Goal: Complete application form: Complete application form

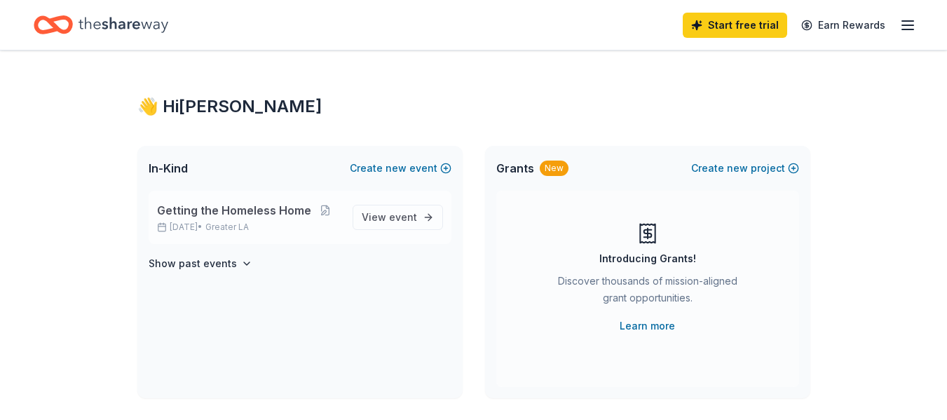
click at [204, 214] on span "Getting the Homeless Home" at bounding box center [234, 210] width 154 height 17
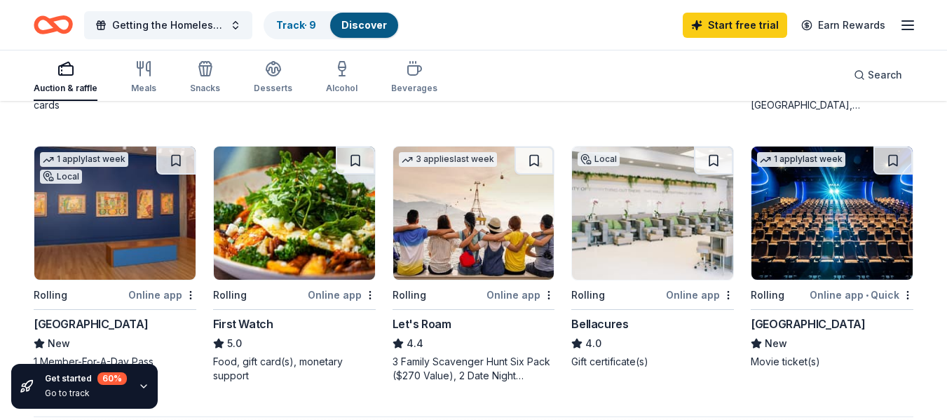
scroll to position [923, 0]
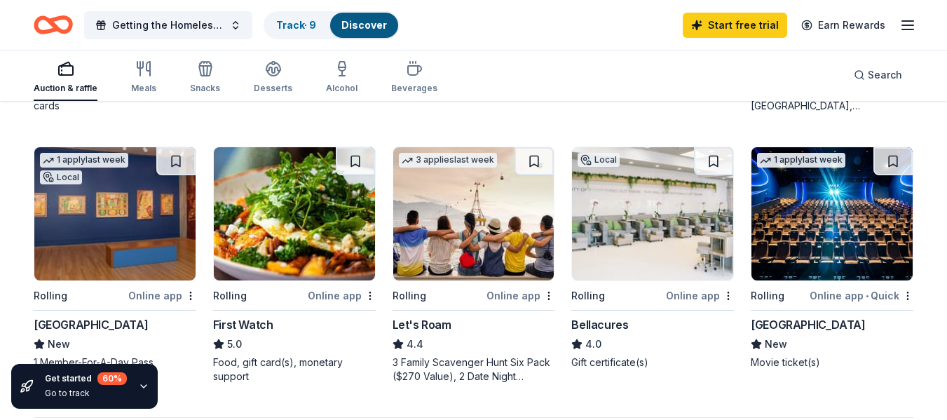
drag, startPoint x: 479, startPoint y: 231, endPoint x: 451, endPoint y: 254, distance: 36.3
click at [451, 254] on img at bounding box center [473, 213] width 161 height 133
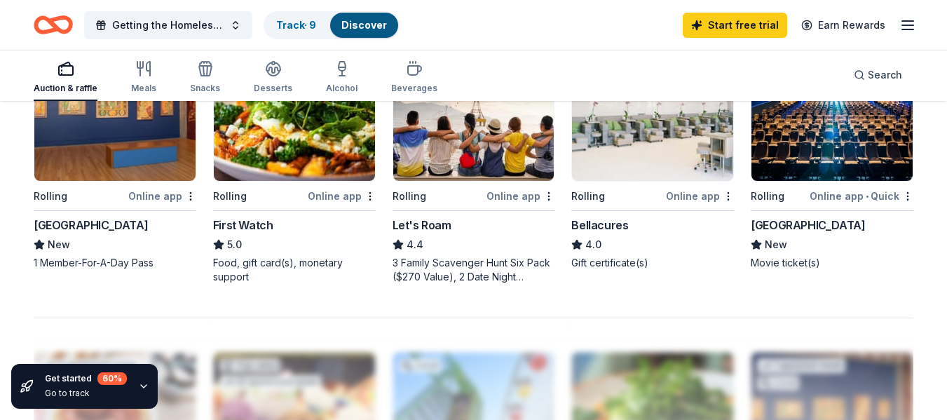
scroll to position [1023, 0]
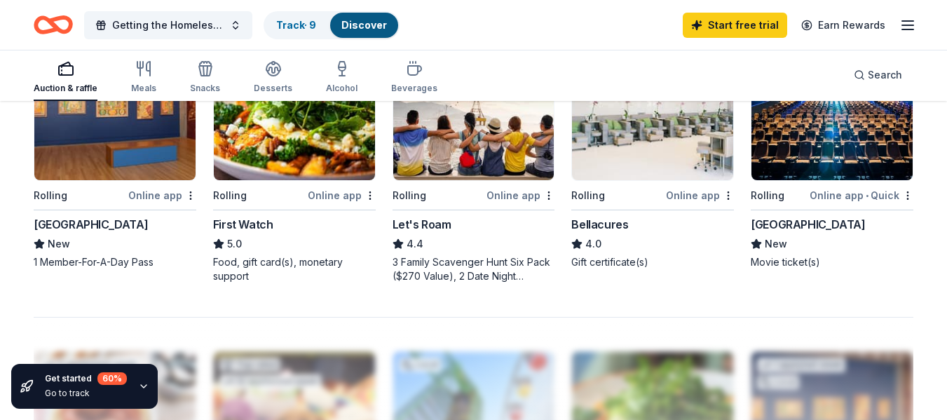
click at [820, 159] on img at bounding box center [831, 113] width 161 height 133
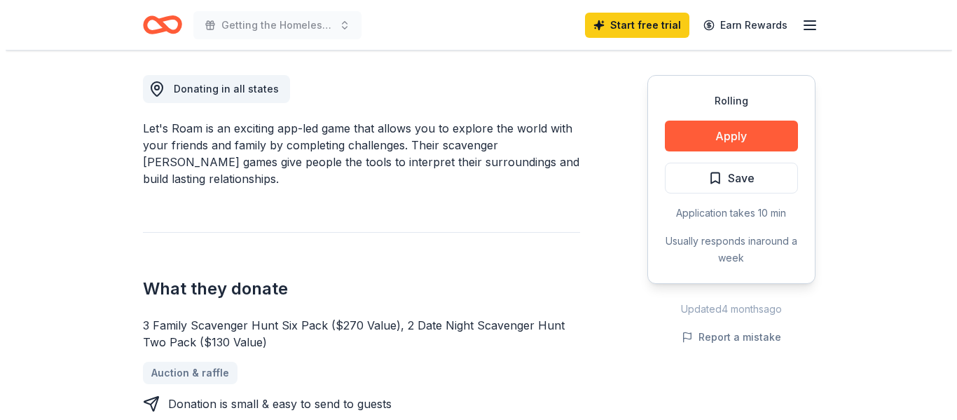
scroll to position [414, 0]
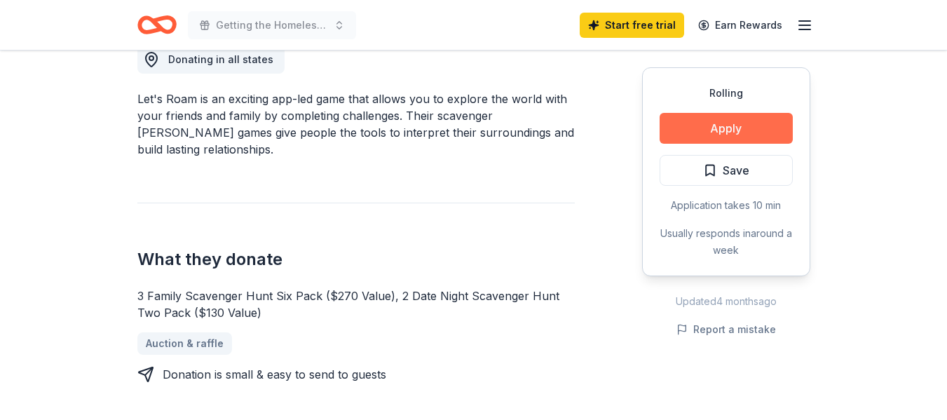
click at [727, 126] on button "Apply" at bounding box center [725, 128] width 133 height 31
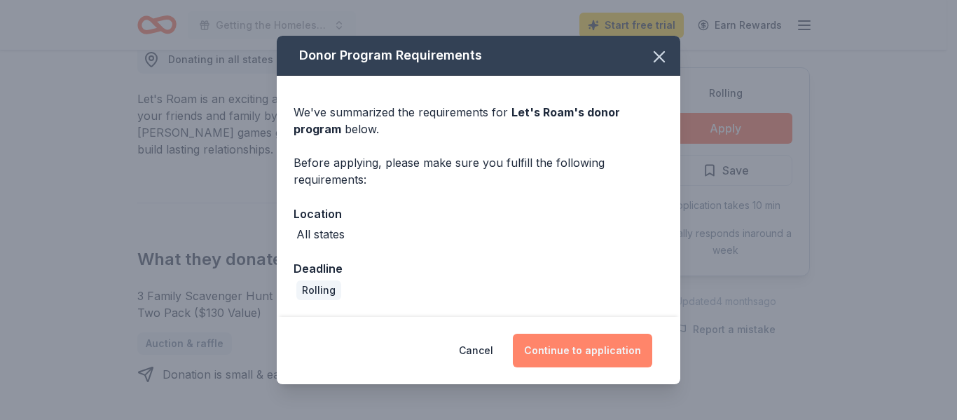
click at [575, 355] on button "Continue to application" at bounding box center [582, 351] width 139 height 34
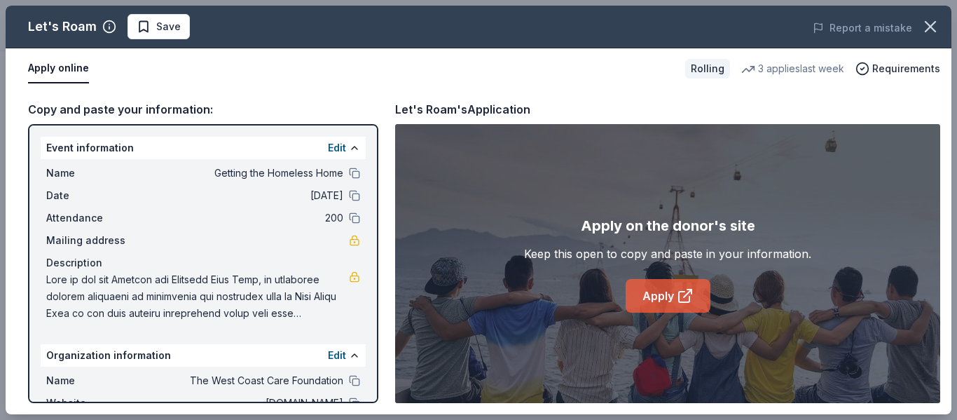
click at [643, 290] on link "Apply" at bounding box center [668, 296] width 85 height 34
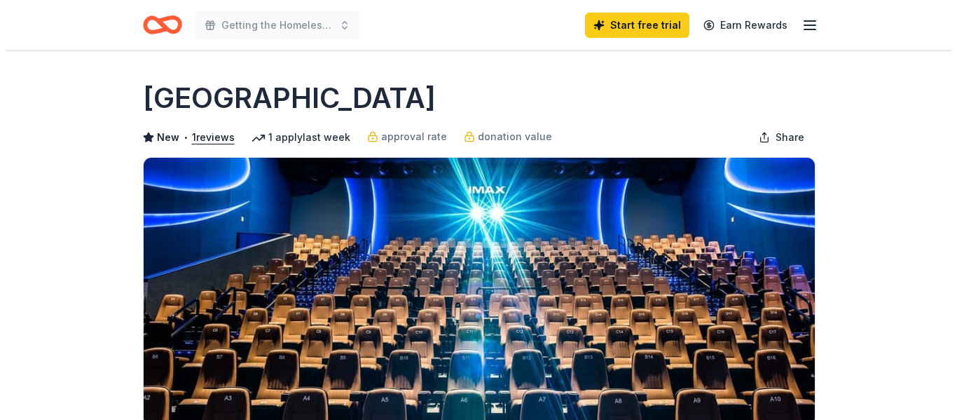
scroll to position [242, 0]
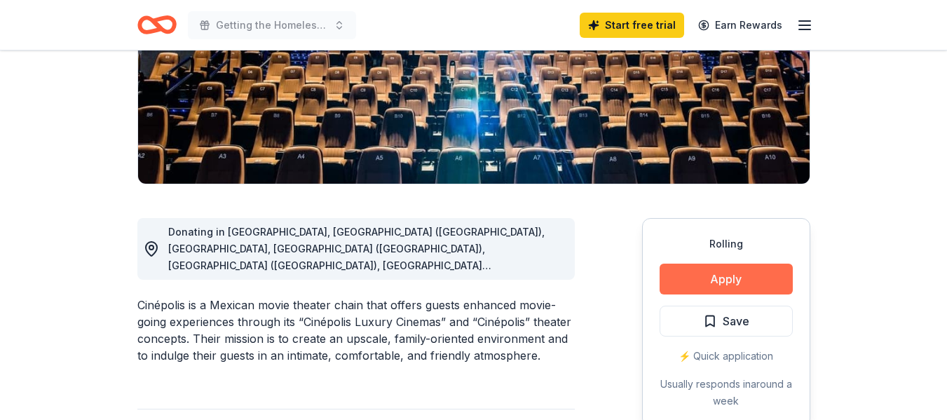
click at [739, 279] on button "Apply" at bounding box center [725, 279] width 133 height 31
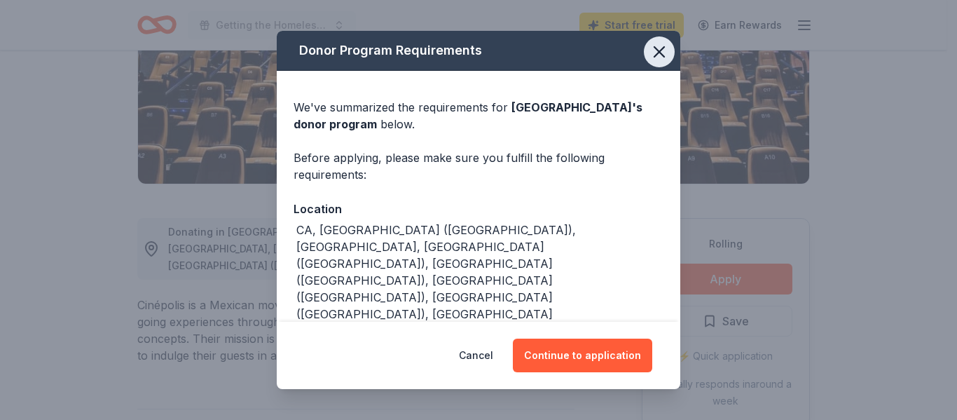
click at [657, 52] on icon "button" at bounding box center [660, 52] width 20 height 20
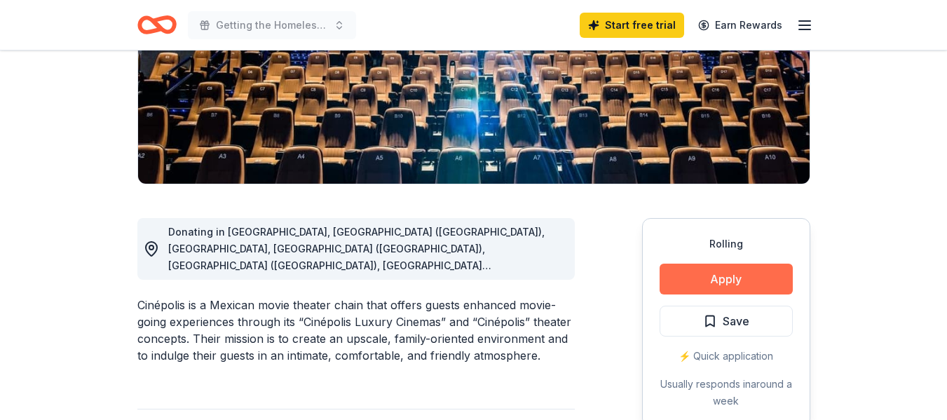
click at [699, 275] on button "Apply" at bounding box center [725, 279] width 133 height 31
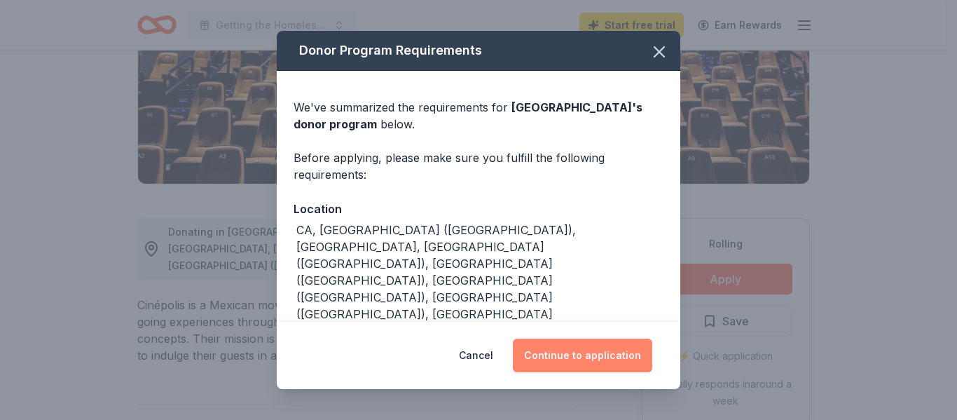
click at [561, 346] on button "Continue to application" at bounding box center [582, 356] width 139 height 34
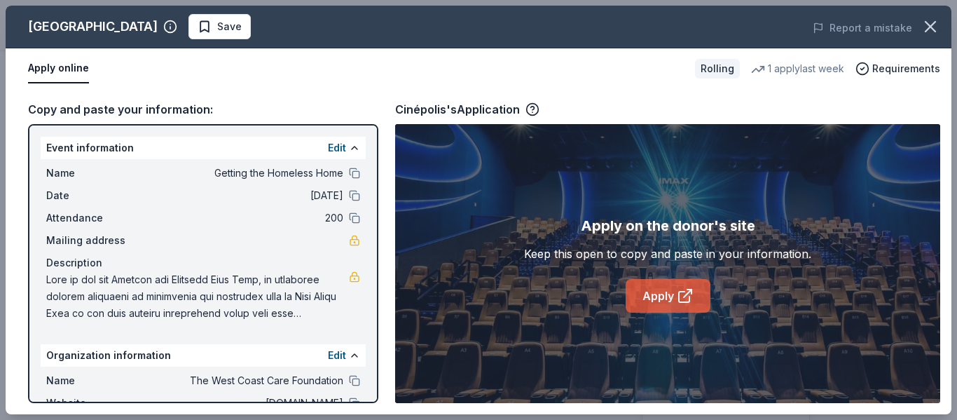
click at [667, 293] on link "Apply" at bounding box center [668, 296] width 85 height 34
click at [649, 32] on div "Report a mistake" at bounding box center [768, 27] width 367 height 39
